Goal: Transaction & Acquisition: Book appointment/travel/reservation

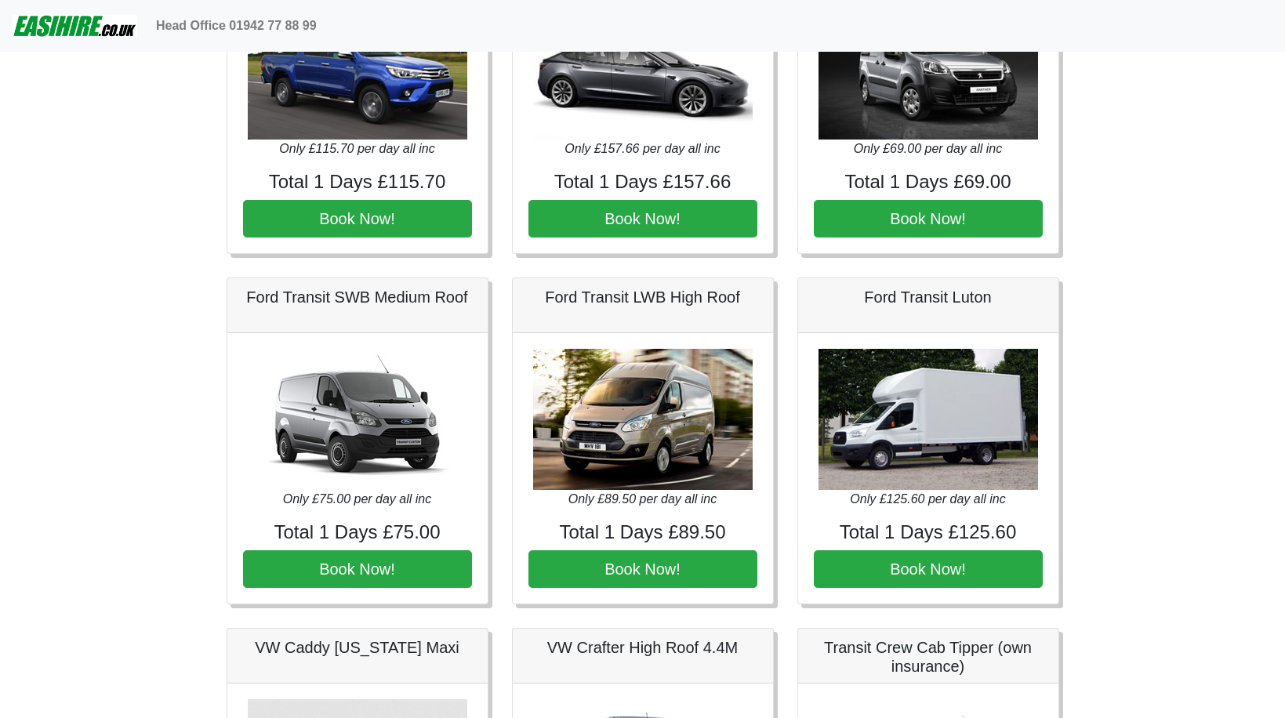
scroll to position [522, 0]
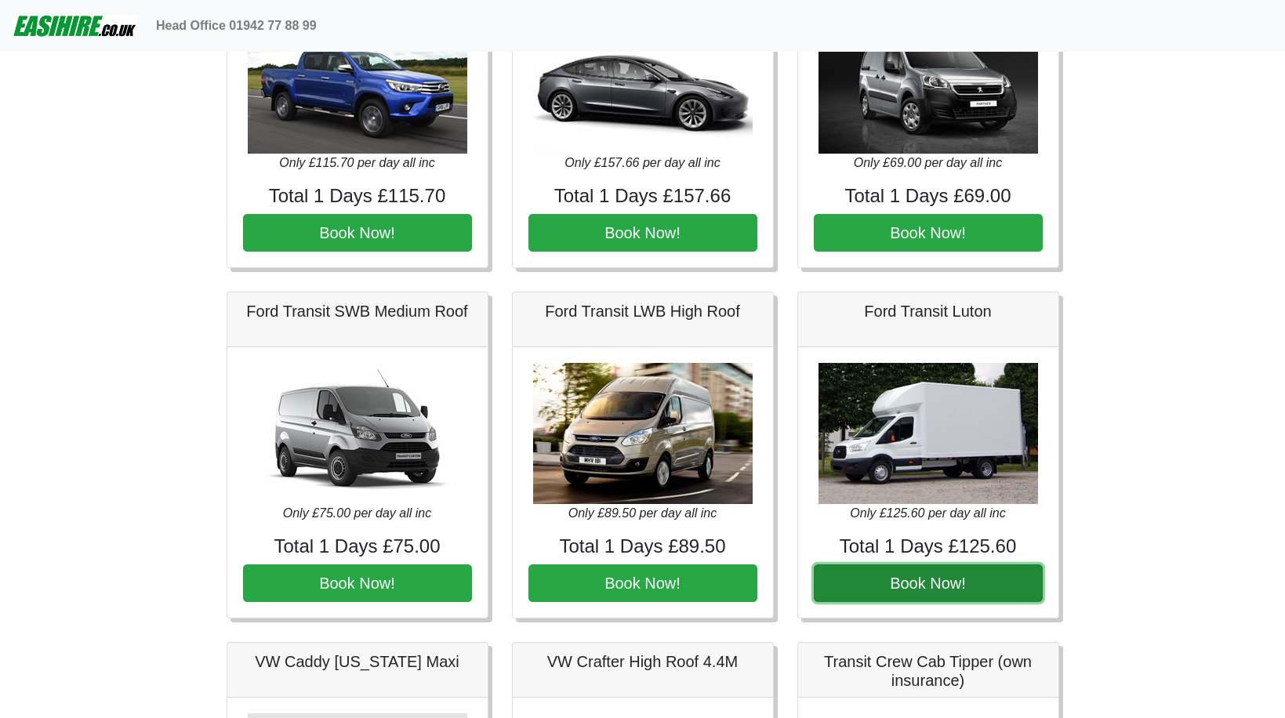
click at [959, 570] on button "Book Now!" at bounding box center [928, 583] width 229 height 38
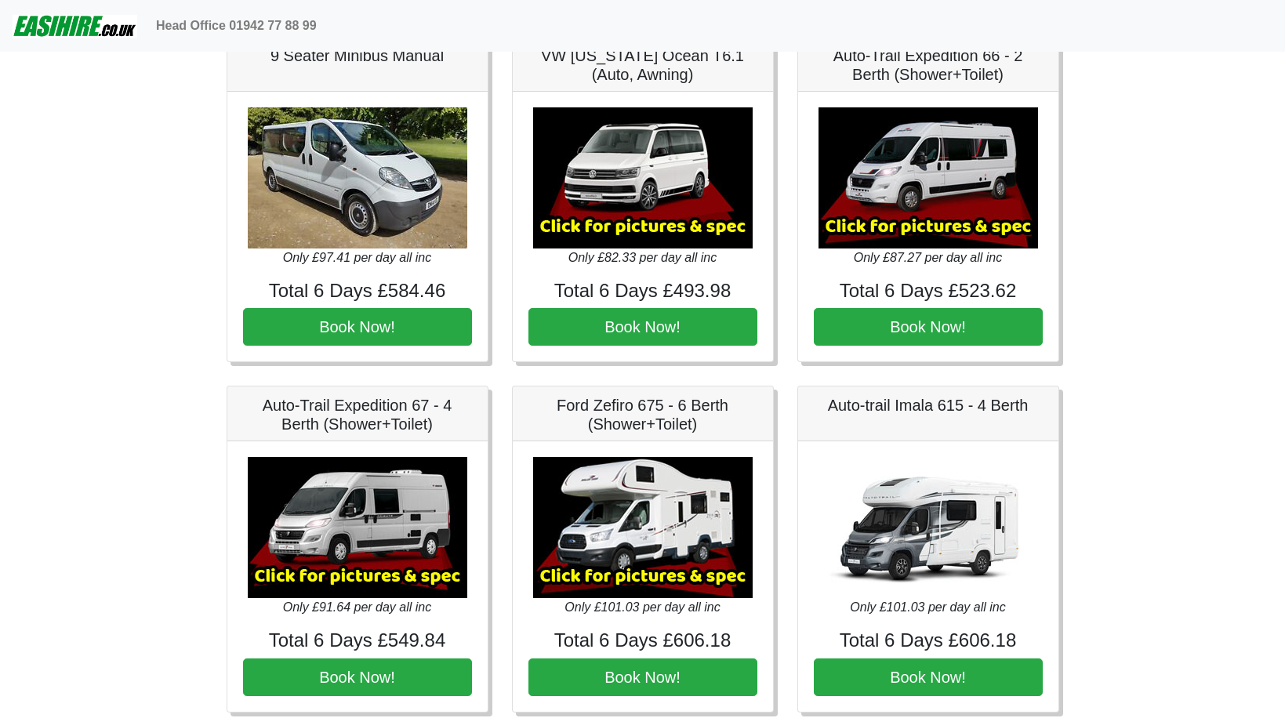
scroll to position [1855, 0]
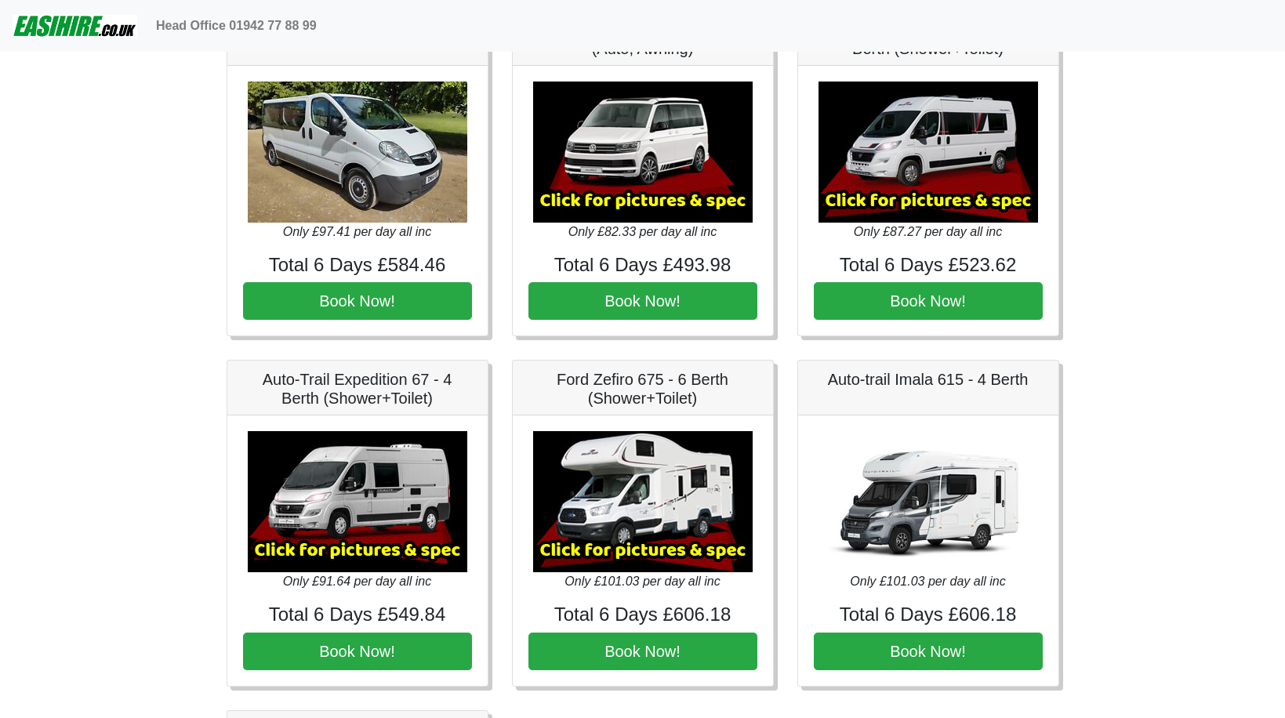
click at [370, 499] on img at bounding box center [357, 501] width 219 height 141
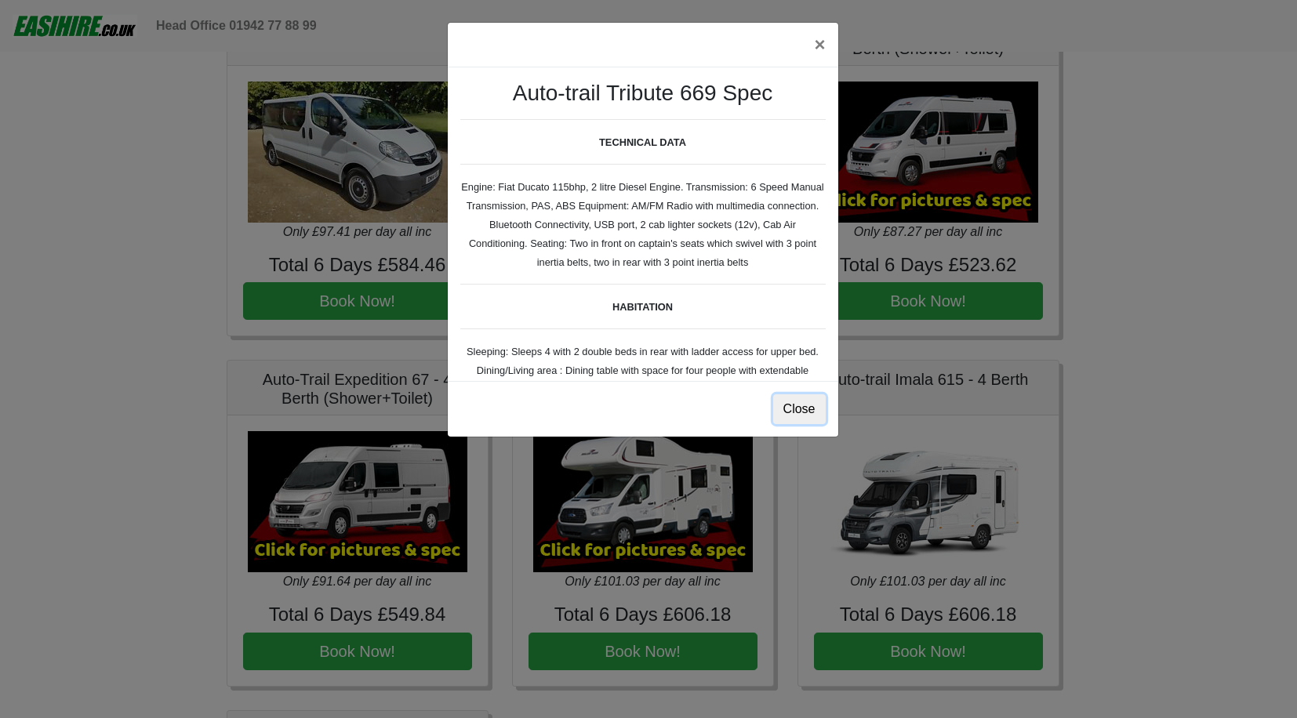
click at [804, 408] on button "Close" at bounding box center [799, 409] width 53 height 30
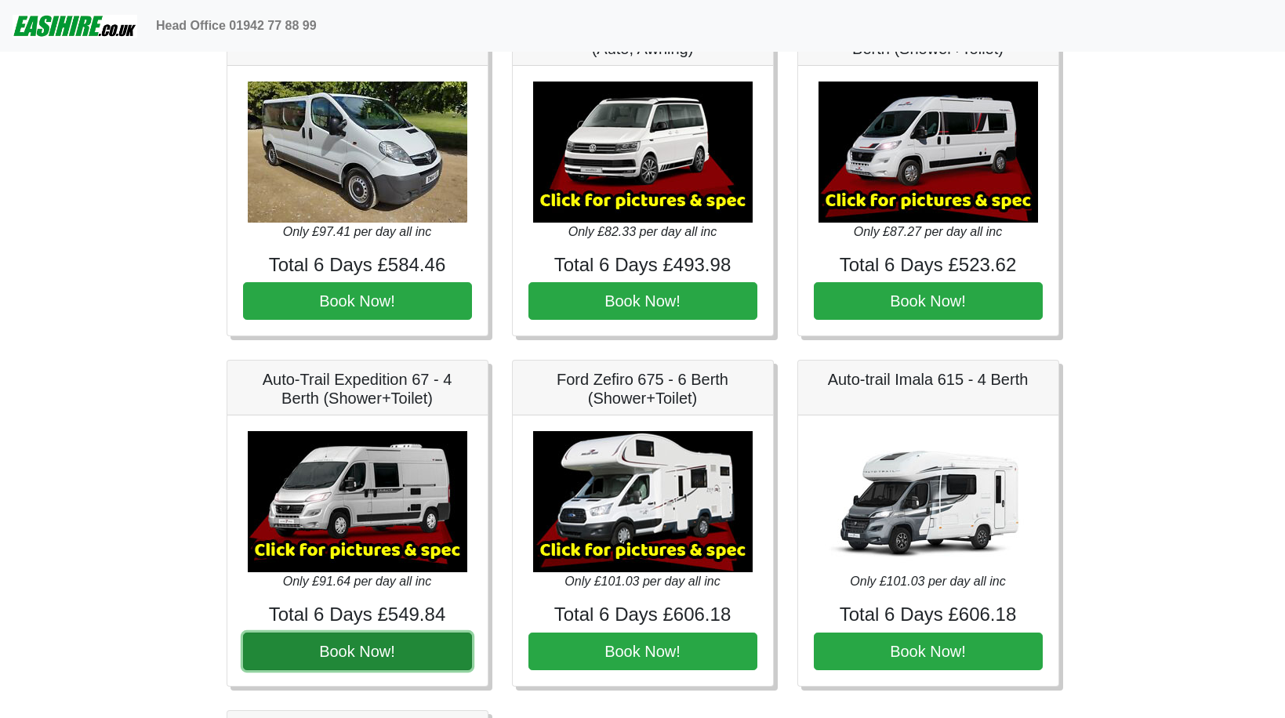
click at [353, 662] on button "Book Now!" at bounding box center [357, 652] width 229 height 38
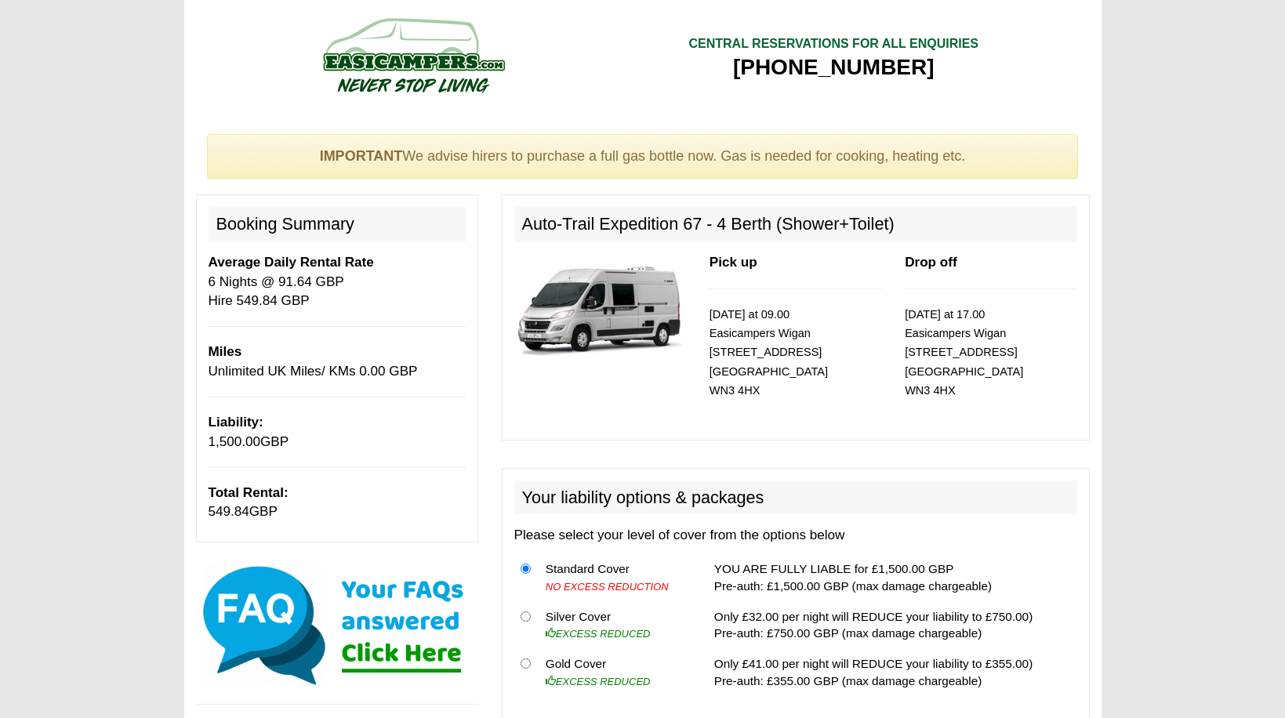
click at [571, 308] on img at bounding box center [600, 308] width 172 height 111
